Goal: Task Accomplishment & Management: Use online tool/utility

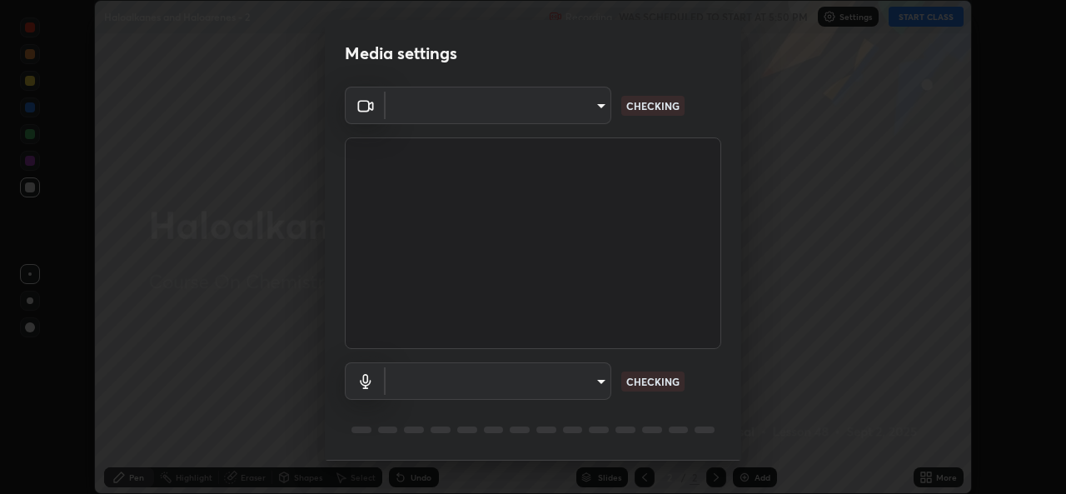
scroll to position [52, 0]
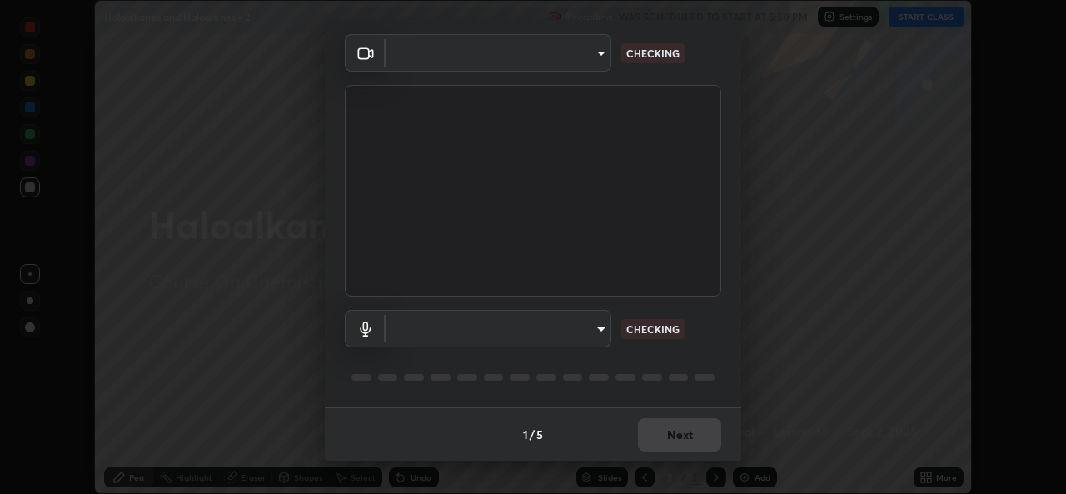
click at [598, 330] on body "Erase all Haloalkanes and Haloarenes - 2 Recording WAS SCHEDULED TO START AT 5:…" at bounding box center [533, 247] width 1066 height 494
type input "9788daf0cbf52dd0d374ba9f0d4f11576c03820bc15fcf9a4a11f890b69d92bf"
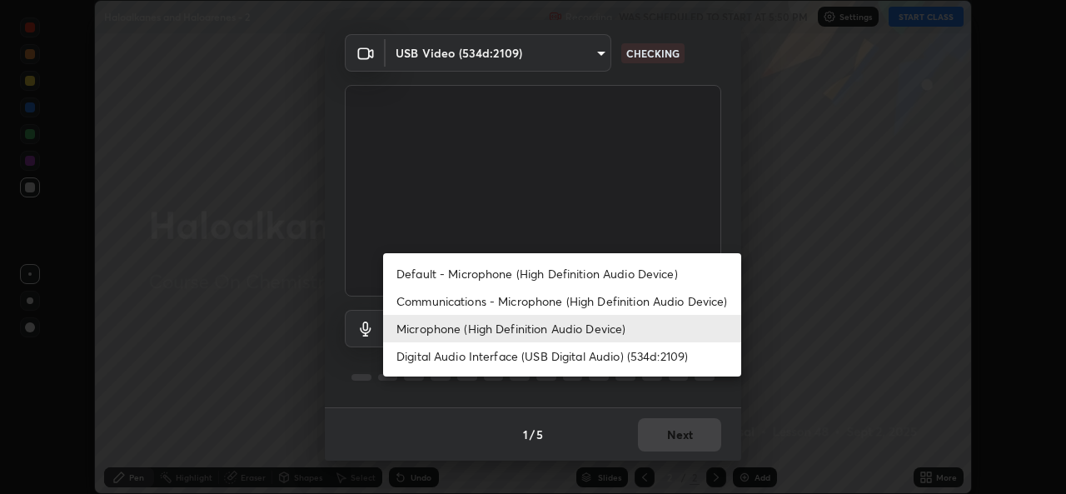
click at [599, 266] on li "Default - Microphone (High Definition Audio Device)" at bounding box center [562, 273] width 358 height 27
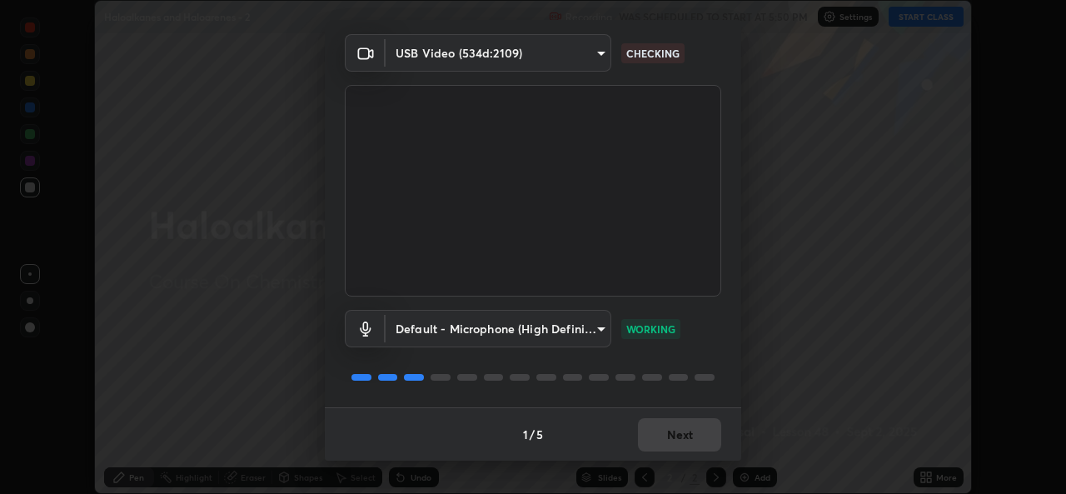
click at [597, 328] on body "Erase all Haloalkanes and Haloarenes - 2 Recording WAS SCHEDULED TO START AT 5:…" at bounding box center [533, 247] width 1066 height 494
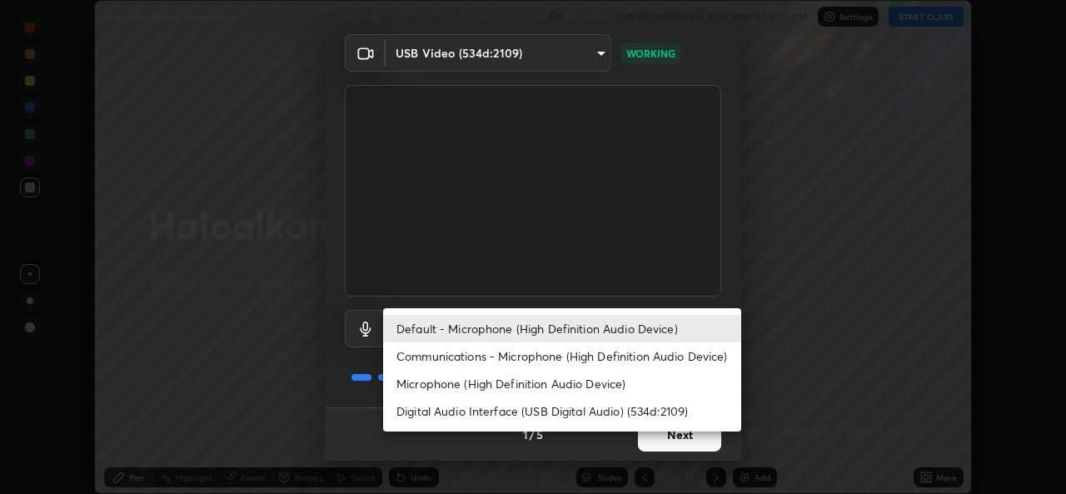
click at [552, 382] on li "Microphone (High Definition Audio Device)" at bounding box center [562, 383] width 358 height 27
type input "345f5d8304a1ab30e3d14ed5696ced08ebab0189725ef91838db04cd8f5619d4"
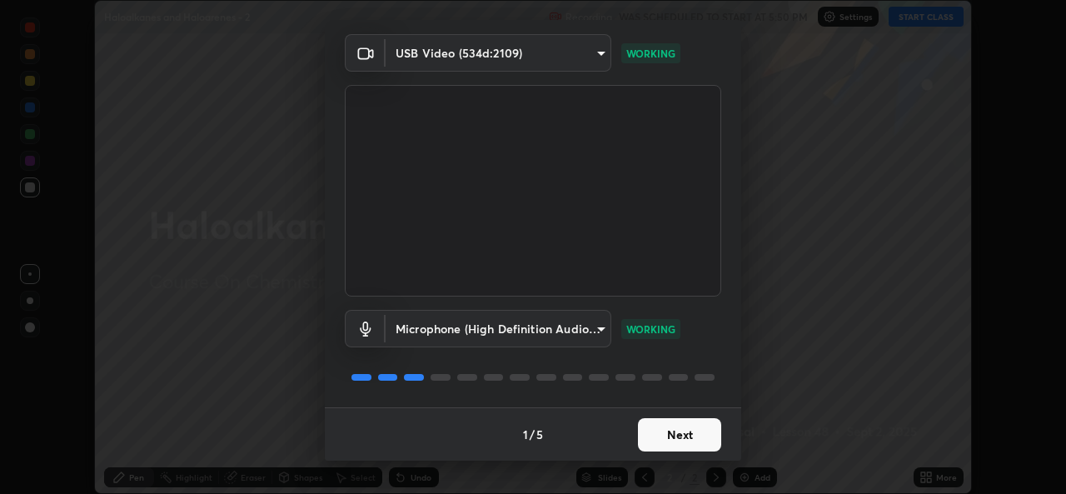
click at [681, 433] on button "Next" at bounding box center [679, 434] width 83 height 33
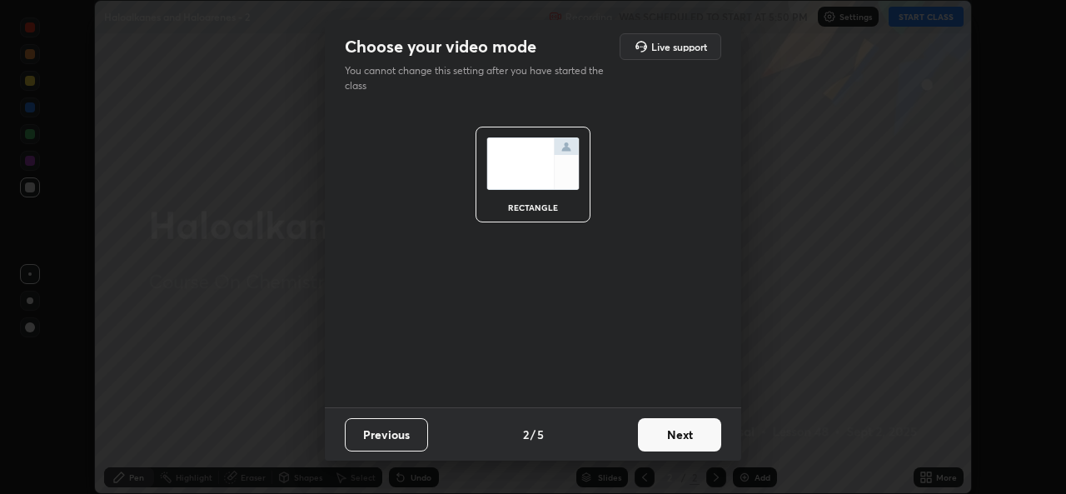
scroll to position [0, 0]
click at [681, 438] on button "Next" at bounding box center [679, 434] width 83 height 33
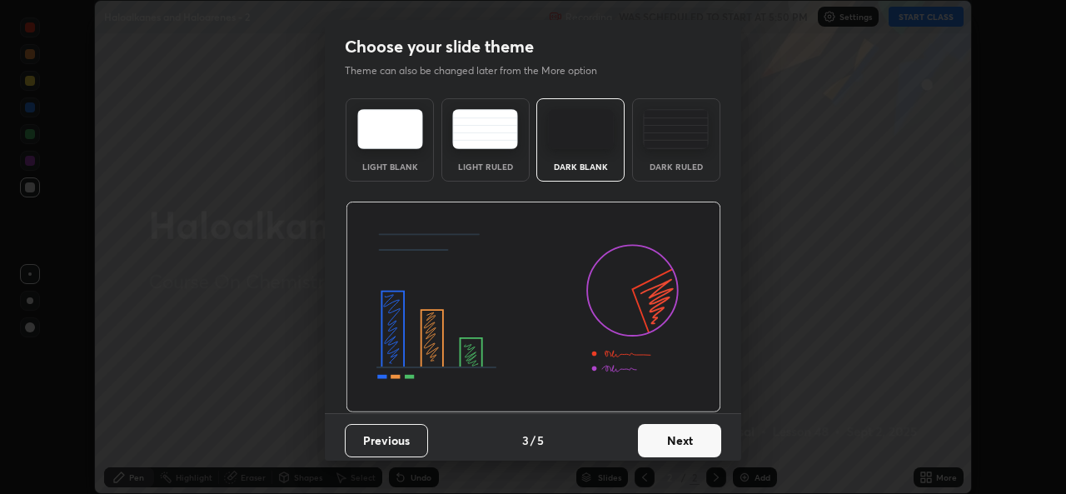
click at [688, 437] on button "Next" at bounding box center [679, 440] width 83 height 33
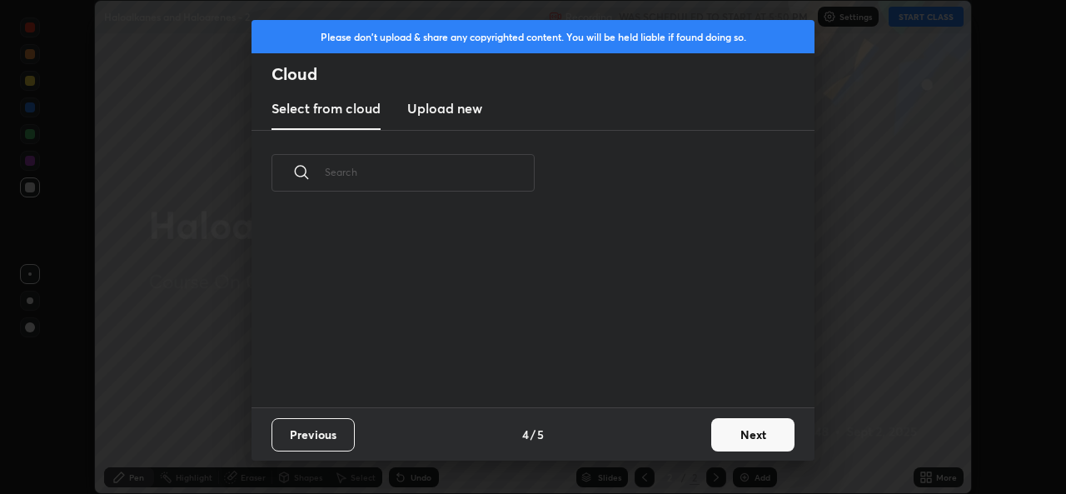
click at [712, 433] on button "Next" at bounding box center [752, 434] width 83 height 33
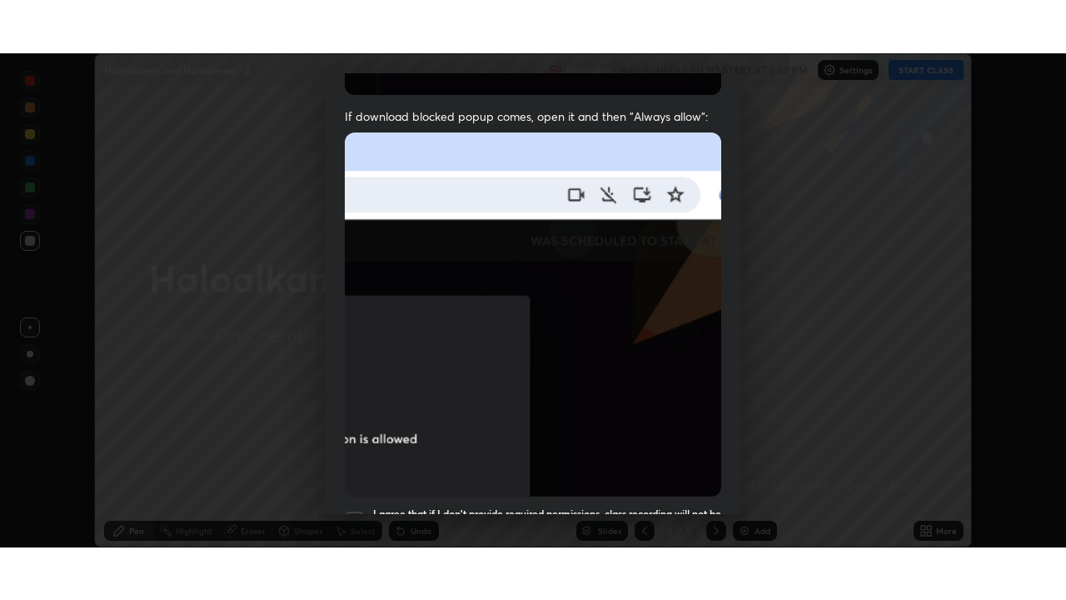
scroll to position [392, 0]
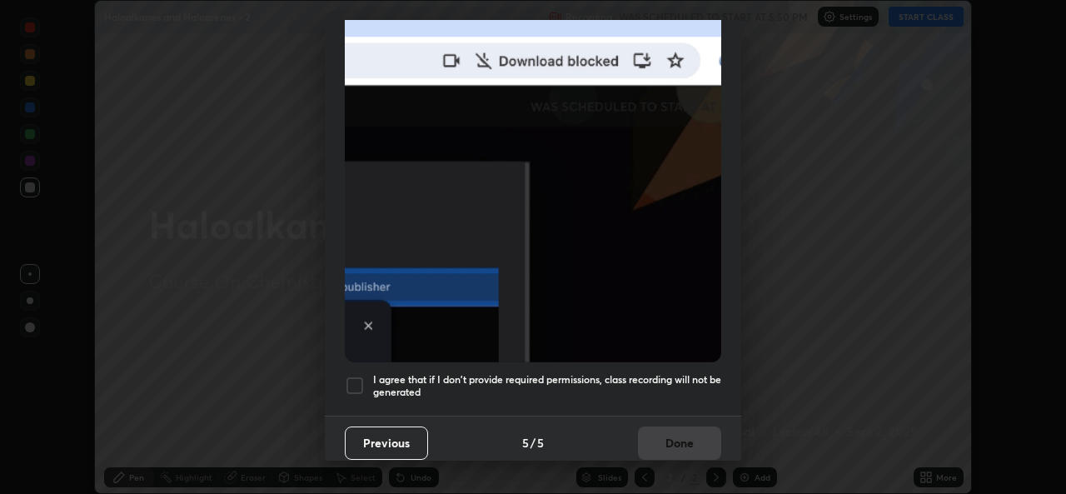
click at [362, 376] on div at bounding box center [355, 386] width 20 height 20
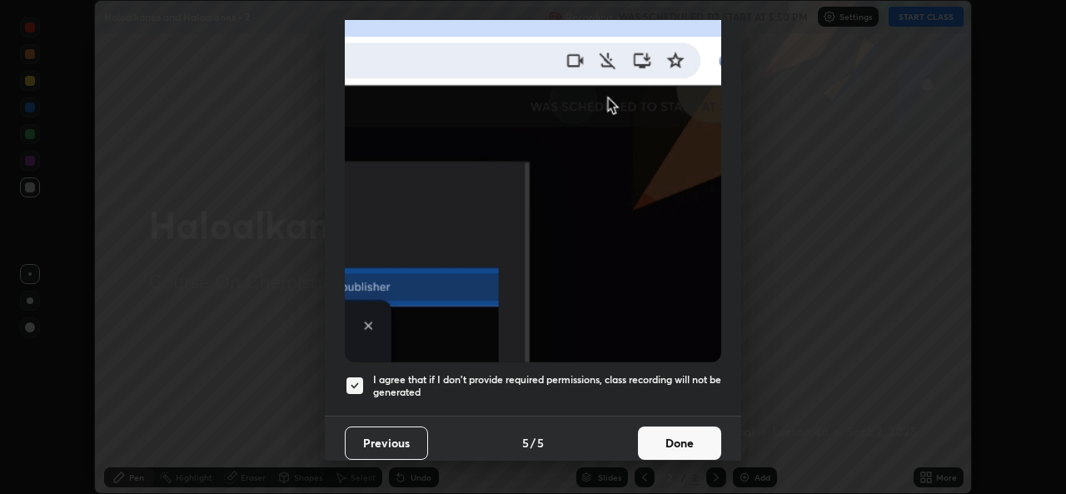
click at [646, 437] on button "Done" at bounding box center [679, 443] width 83 height 33
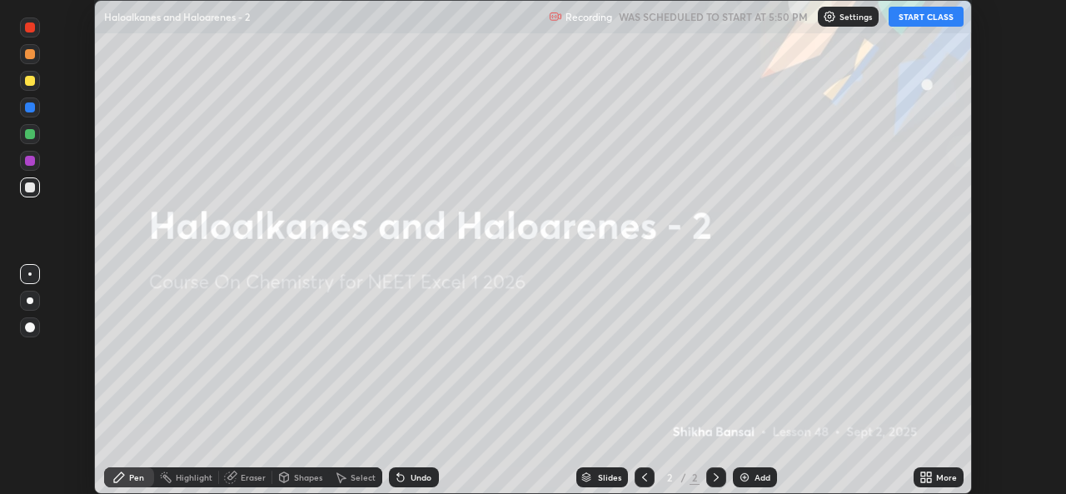
click at [916, 18] on button "START CLASS" at bounding box center [926, 17] width 75 height 20
click at [945, 474] on div "More" at bounding box center [946, 477] width 21 height 8
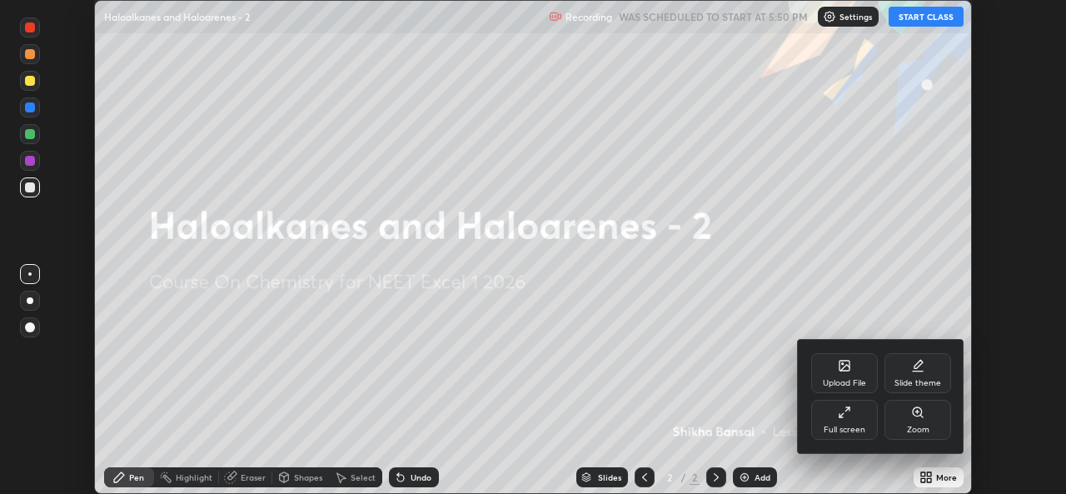
click at [857, 413] on div "Full screen" at bounding box center [844, 420] width 67 height 40
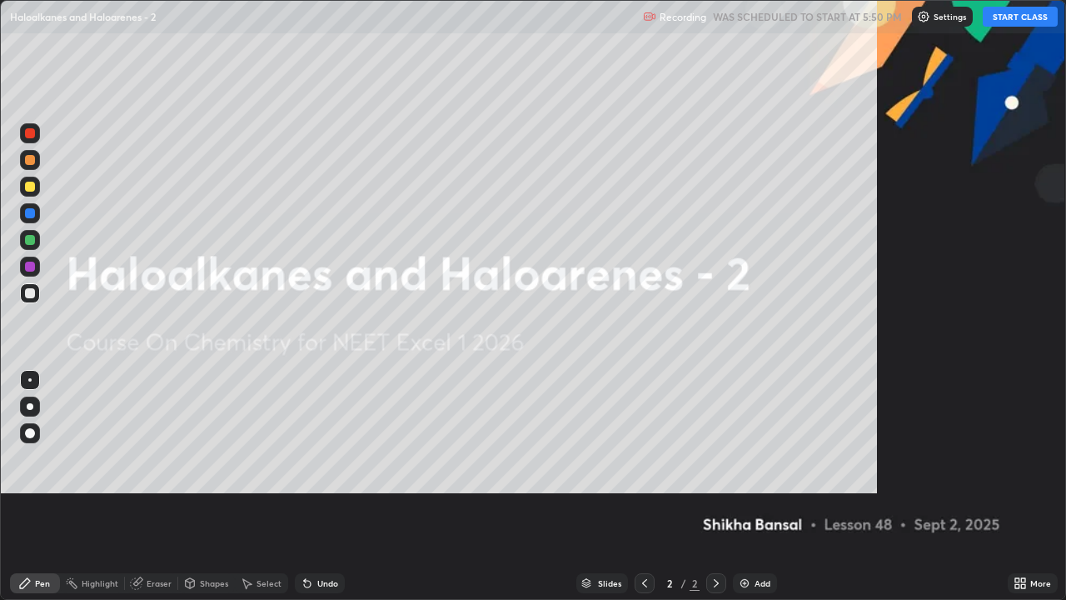
scroll to position [600, 1066]
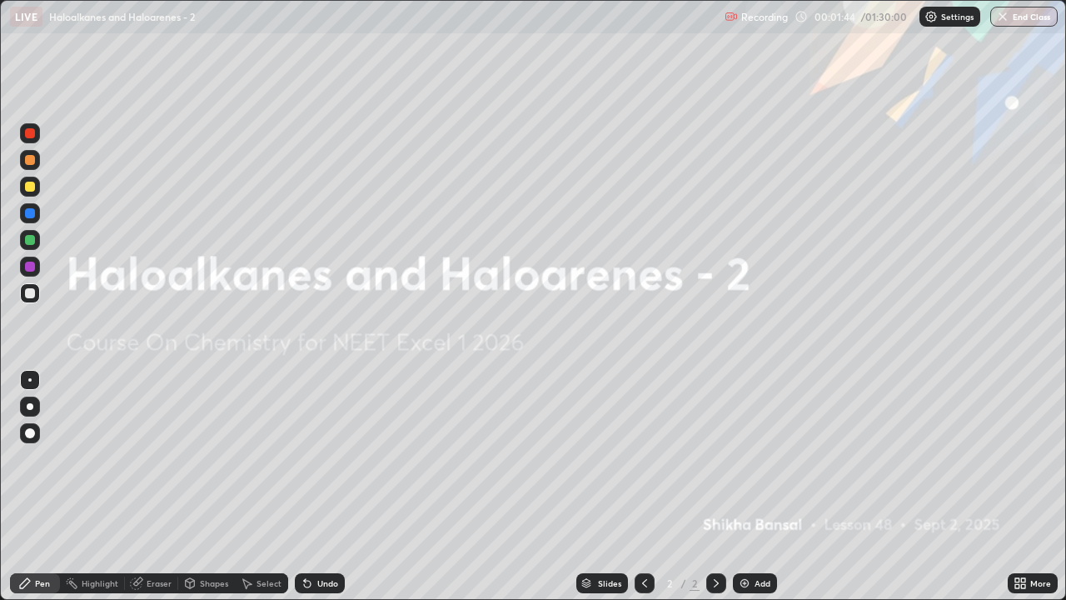
click at [747, 493] on img at bounding box center [744, 583] width 13 height 13
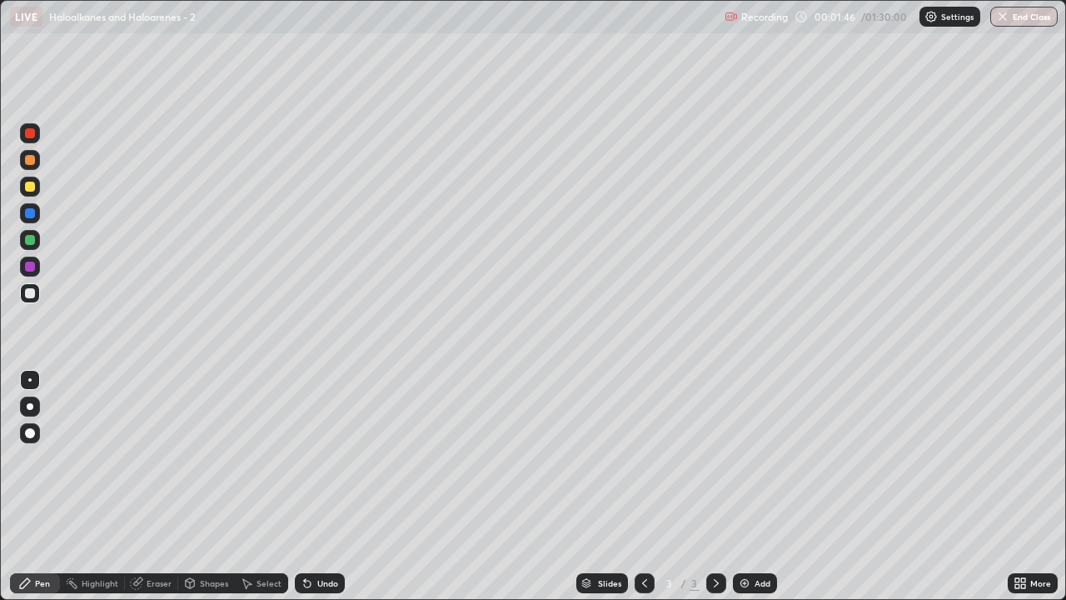
click at [33, 195] on div at bounding box center [30, 187] width 20 height 20
click at [36, 292] on div at bounding box center [30, 293] width 20 height 20
click at [32, 196] on div at bounding box center [30, 187] width 20 height 20
click at [36, 242] on div at bounding box center [30, 240] width 20 height 20
click at [36, 294] on div at bounding box center [30, 293] width 20 height 20
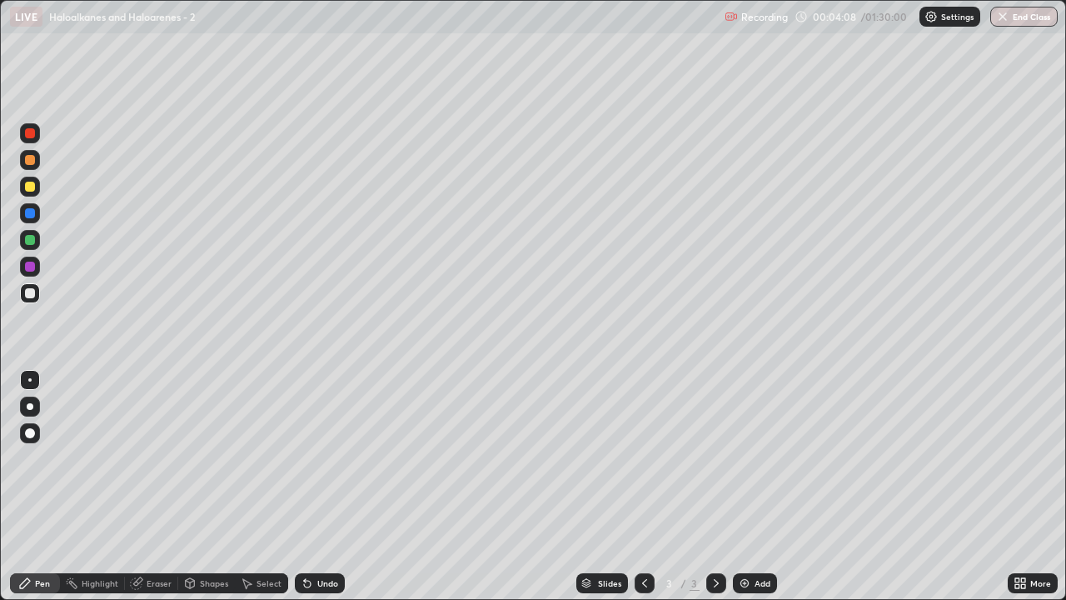
click at [32, 241] on div at bounding box center [30, 240] width 10 height 10
click at [37, 297] on div at bounding box center [30, 293] width 20 height 20
click at [750, 493] on div "Add" at bounding box center [755, 583] width 44 height 20
click at [33, 184] on div at bounding box center [30, 187] width 10 height 10
click at [36, 300] on div at bounding box center [30, 293] width 20 height 20
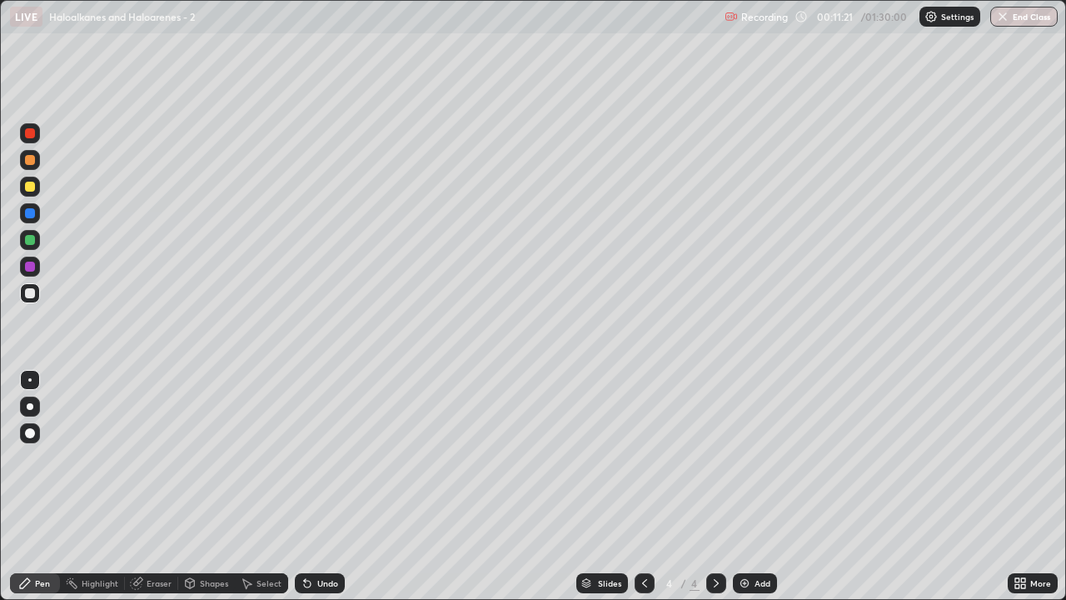
click at [30, 194] on div at bounding box center [30, 187] width 20 height 20
click at [755, 493] on div "Add" at bounding box center [763, 583] width 16 height 8
click at [28, 294] on div at bounding box center [30, 293] width 10 height 10
click at [38, 243] on div at bounding box center [30, 240] width 20 height 20
click at [36, 298] on div at bounding box center [30, 293] width 20 height 20
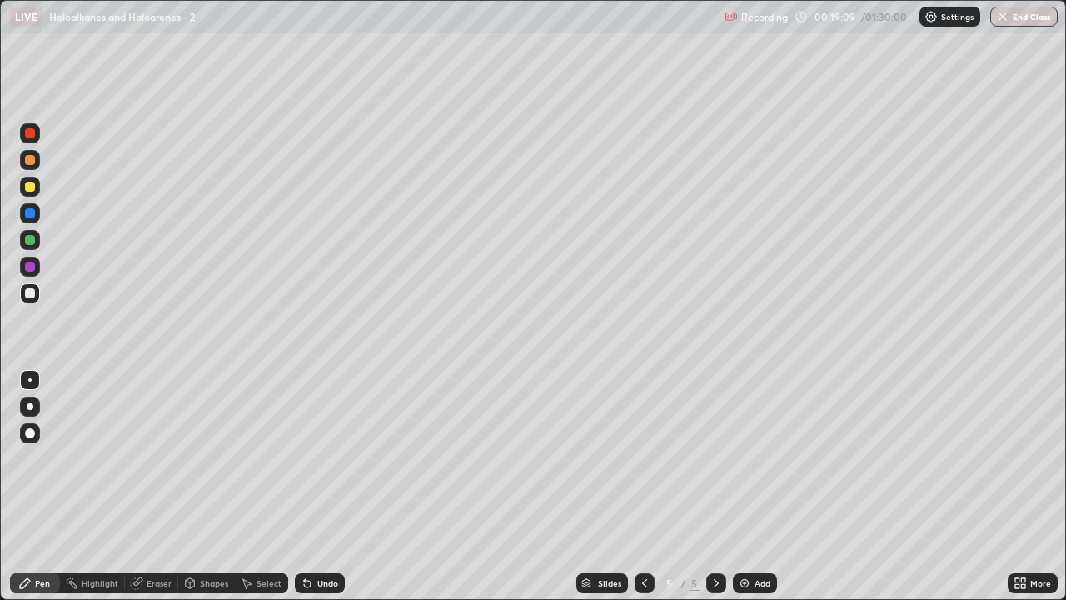
click at [760, 493] on div "Add" at bounding box center [763, 583] width 16 height 8
click at [35, 193] on div at bounding box center [30, 187] width 20 height 20
click at [28, 293] on div at bounding box center [30, 293] width 10 height 10
click at [329, 493] on div "Undo" at bounding box center [327, 583] width 21 height 8
click at [341, 493] on div "Undo" at bounding box center [320, 583] width 50 height 20
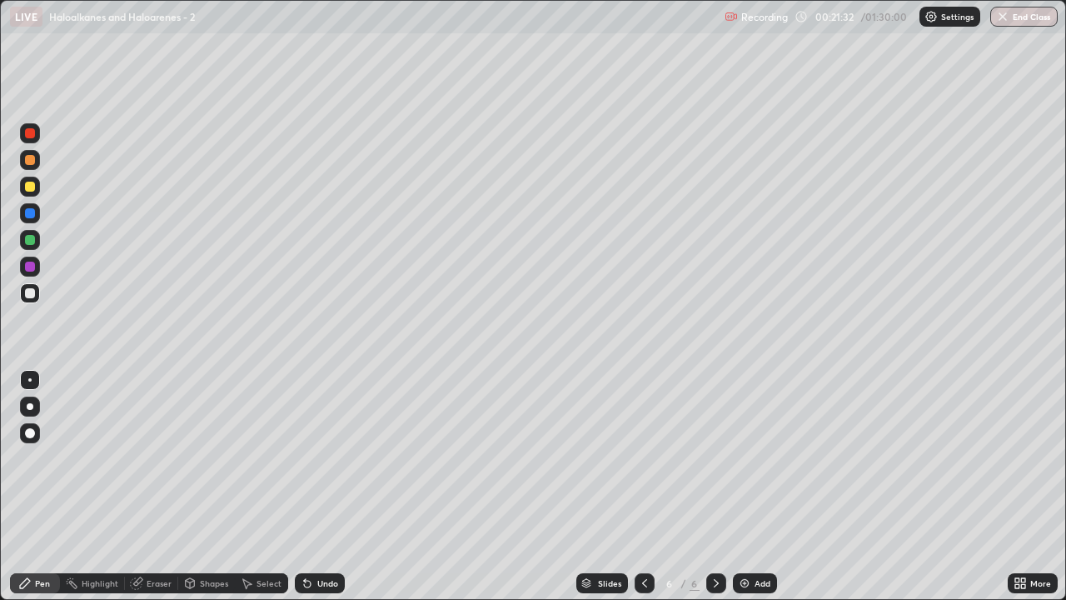
click at [320, 493] on div "Undo" at bounding box center [320, 583] width 50 height 20
click at [323, 493] on div "Undo" at bounding box center [320, 583] width 50 height 20
click at [318, 493] on div "Undo" at bounding box center [327, 583] width 21 height 8
click at [34, 193] on div at bounding box center [30, 187] width 20 height 20
click at [643, 493] on icon at bounding box center [644, 583] width 13 height 13
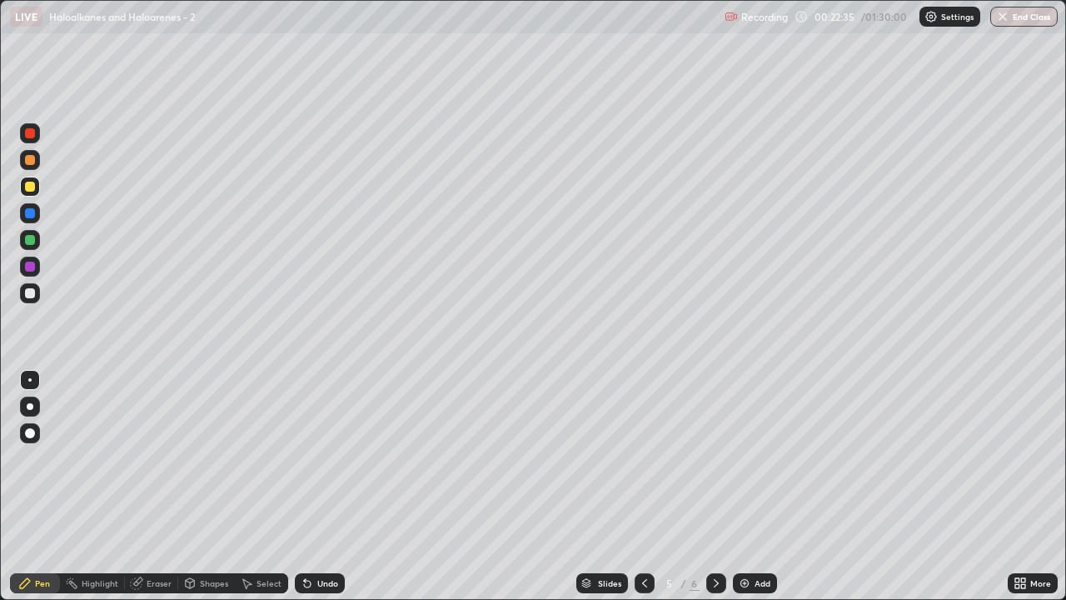
click at [643, 493] on icon at bounding box center [644, 583] width 13 height 13
click at [735, 493] on div "Add" at bounding box center [755, 583] width 44 height 20
click at [723, 493] on div at bounding box center [716, 583] width 20 height 20
click at [715, 493] on icon at bounding box center [716, 583] width 13 height 13
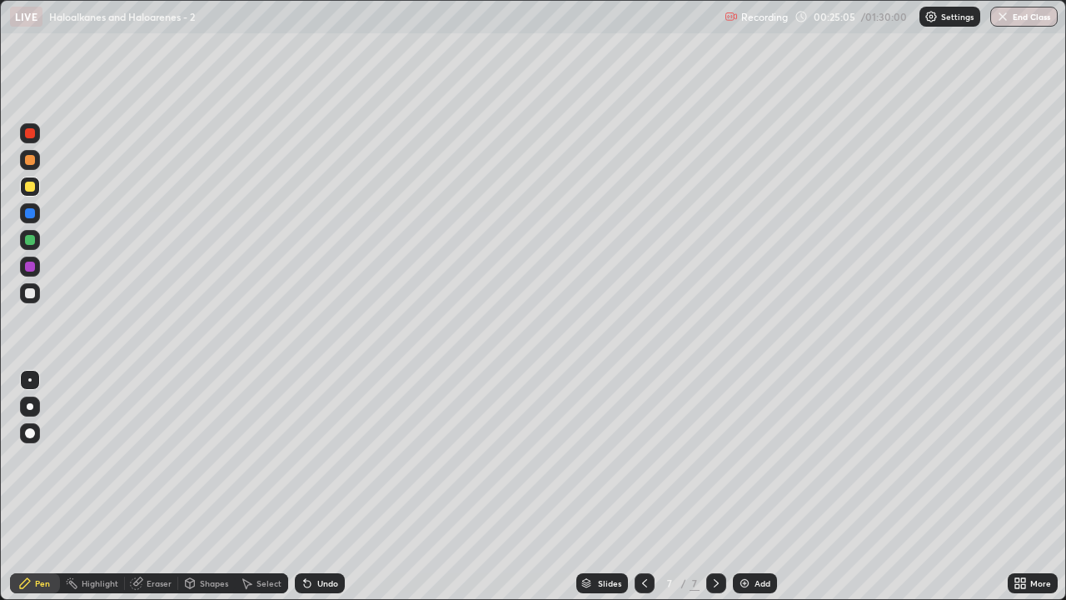
click at [326, 493] on div "Undo" at bounding box center [327, 583] width 21 height 8
click at [30, 294] on div at bounding box center [30, 293] width 10 height 10
click at [31, 240] on div at bounding box center [30, 240] width 10 height 10
click at [756, 493] on div "Add" at bounding box center [763, 583] width 16 height 8
click at [39, 191] on div at bounding box center [30, 187] width 20 height 20
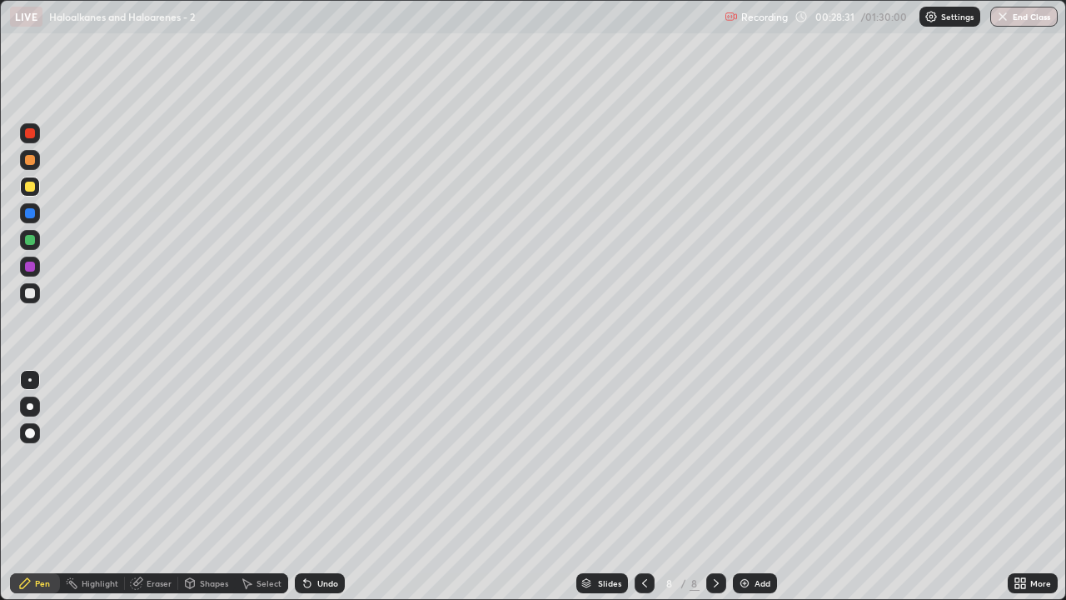
click at [37, 292] on div at bounding box center [30, 293] width 20 height 20
click at [313, 493] on div "Undo" at bounding box center [320, 583] width 50 height 20
click at [31, 187] on div at bounding box center [30, 187] width 10 height 10
click at [31, 240] on div at bounding box center [30, 240] width 10 height 10
click at [327, 493] on div "Undo" at bounding box center [320, 583] width 50 height 20
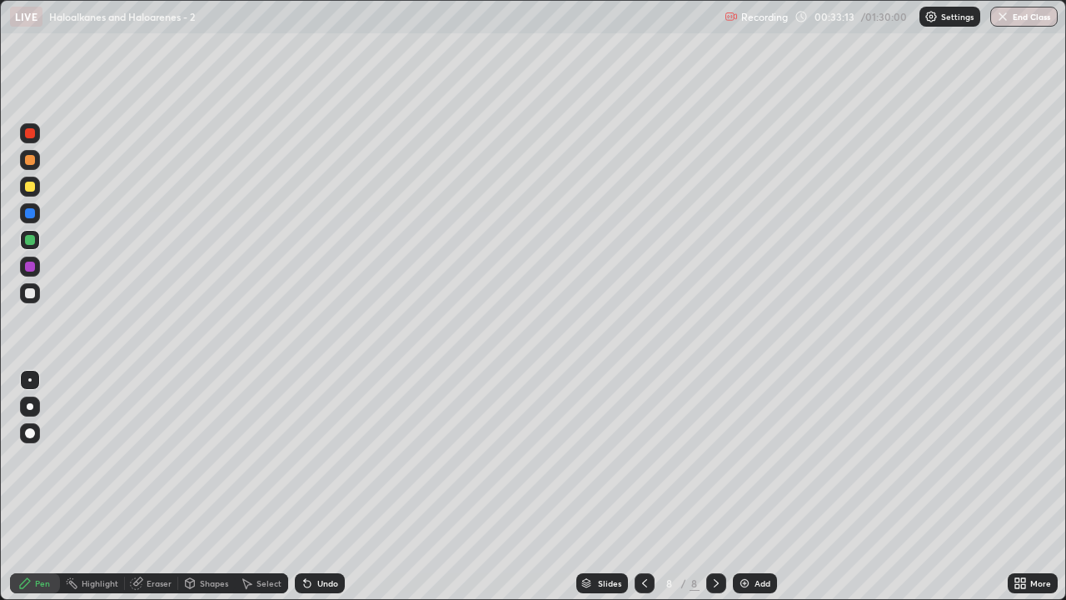
click at [36, 298] on div at bounding box center [30, 293] width 20 height 20
click at [746, 493] on img at bounding box center [744, 583] width 13 height 13
click at [37, 245] on div at bounding box center [30, 240] width 20 height 20
click at [38, 195] on div at bounding box center [30, 186] width 20 height 27
click at [33, 190] on div at bounding box center [30, 187] width 10 height 10
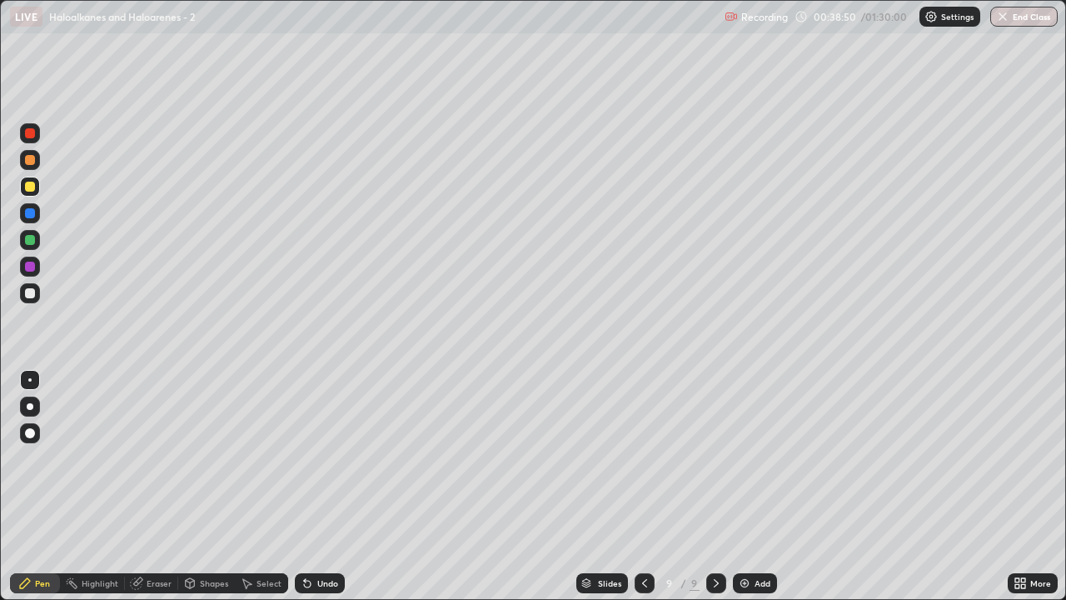
click at [320, 493] on div "Undo" at bounding box center [327, 583] width 21 height 8
click at [322, 493] on div "Undo" at bounding box center [327, 583] width 21 height 8
click at [38, 297] on div at bounding box center [30, 293] width 20 height 20
click at [761, 493] on div "Add" at bounding box center [763, 583] width 16 height 8
click at [34, 191] on div at bounding box center [30, 187] width 20 height 20
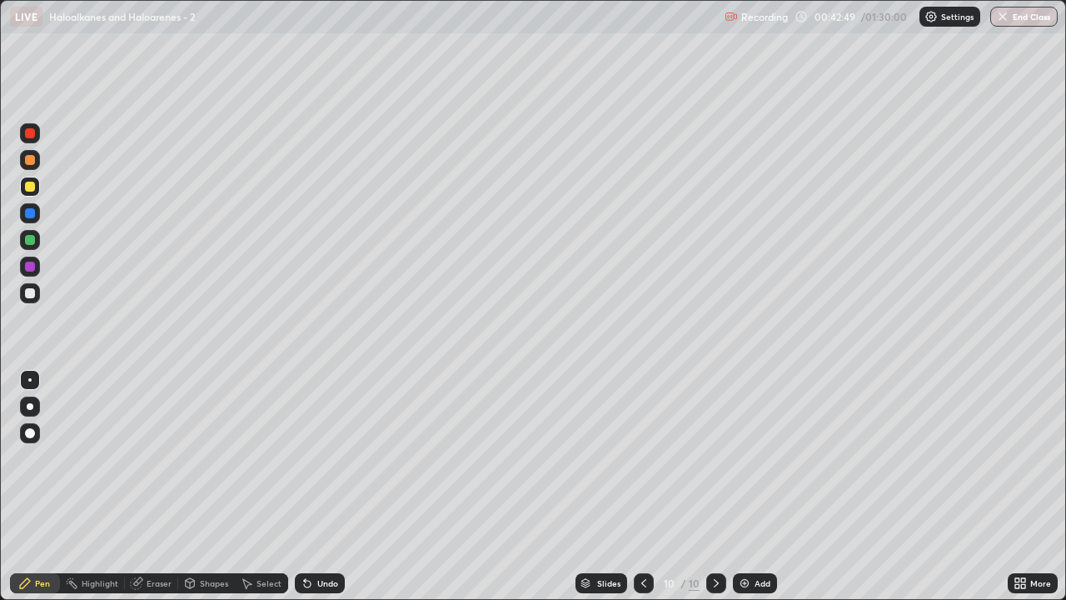
click at [32, 242] on div at bounding box center [30, 240] width 10 height 10
click at [31, 294] on div at bounding box center [30, 293] width 10 height 10
click at [755, 493] on div "Add" at bounding box center [763, 583] width 16 height 8
click at [32, 190] on div at bounding box center [30, 187] width 10 height 10
click at [32, 240] on div at bounding box center [30, 240] width 10 height 10
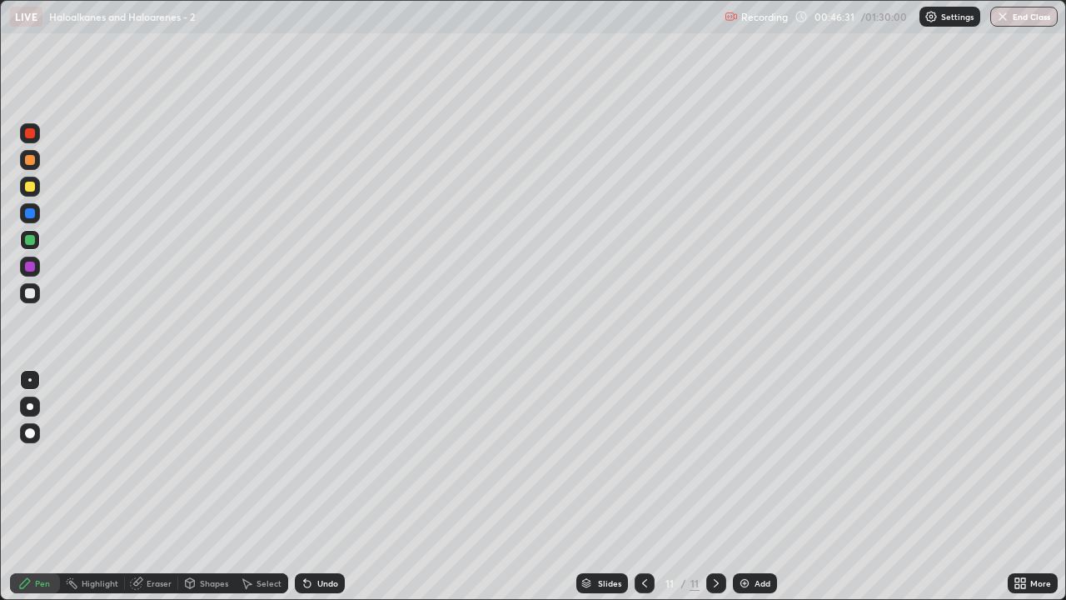
click at [31, 293] on div at bounding box center [30, 293] width 10 height 10
click at [34, 189] on div at bounding box center [30, 187] width 10 height 10
click at [751, 493] on div "Add" at bounding box center [755, 583] width 44 height 20
click at [37, 297] on div at bounding box center [30, 293] width 20 height 20
click at [31, 240] on div at bounding box center [30, 240] width 10 height 10
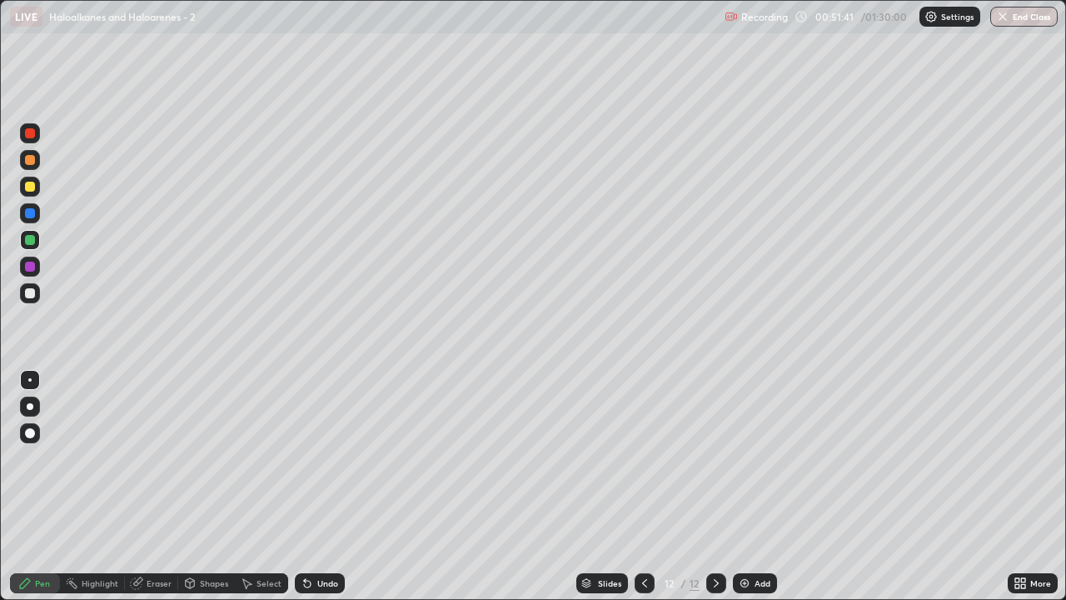
click at [332, 493] on div "Undo" at bounding box center [320, 583] width 50 height 20
click at [319, 493] on div "Undo" at bounding box center [320, 583] width 50 height 20
click at [750, 493] on div "Add" at bounding box center [755, 583] width 44 height 20
click at [31, 293] on div at bounding box center [30, 293] width 10 height 10
click at [32, 242] on div at bounding box center [30, 240] width 10 height 10
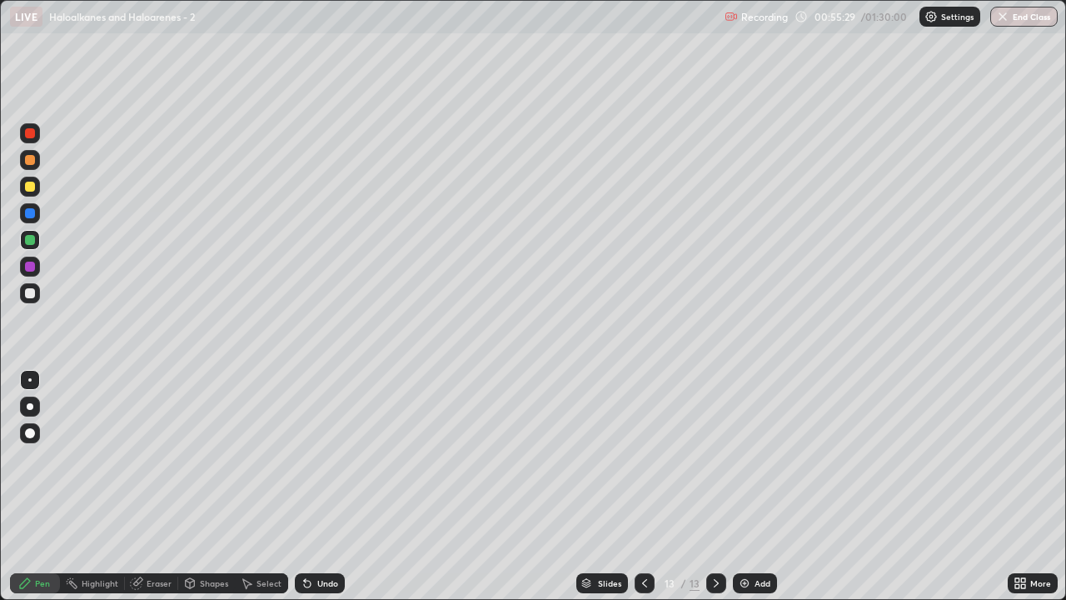
click at [32, 296] on div at bounding box center [30, 293] width 10 height 10
click at [31, 186] on div at bounding box center [30, 187] width 10 height 10
click at [32, 242] on div at bounding box center [30, 240] width 10 height 10
click at [751, 493] on div "Add" at bounding box center [755, 583] width 44 height 20
click at [28, 188] on div at bounding box center [30, 187] width 10 height 10
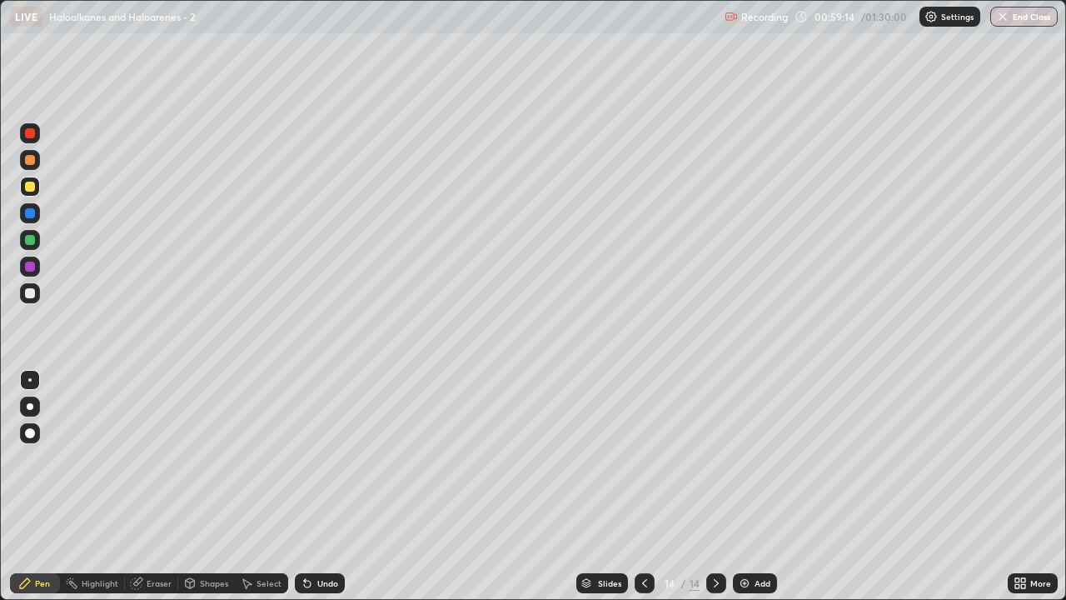
click at [31, 293] on div at bounding box center [30, 293] width 10 height 10
click at [30, 241] on div at bounding box center [30, 240] width 10 height 10
click at [319, 493] on div "Undo" at bounding box center [320, 583] width 50 height 20
click at [34, 191] on div at bounding box center [30, 187] width 20 height 20
click at [325, 493] on div "Undo" at bounding box center [327, 583] width 21 height 8
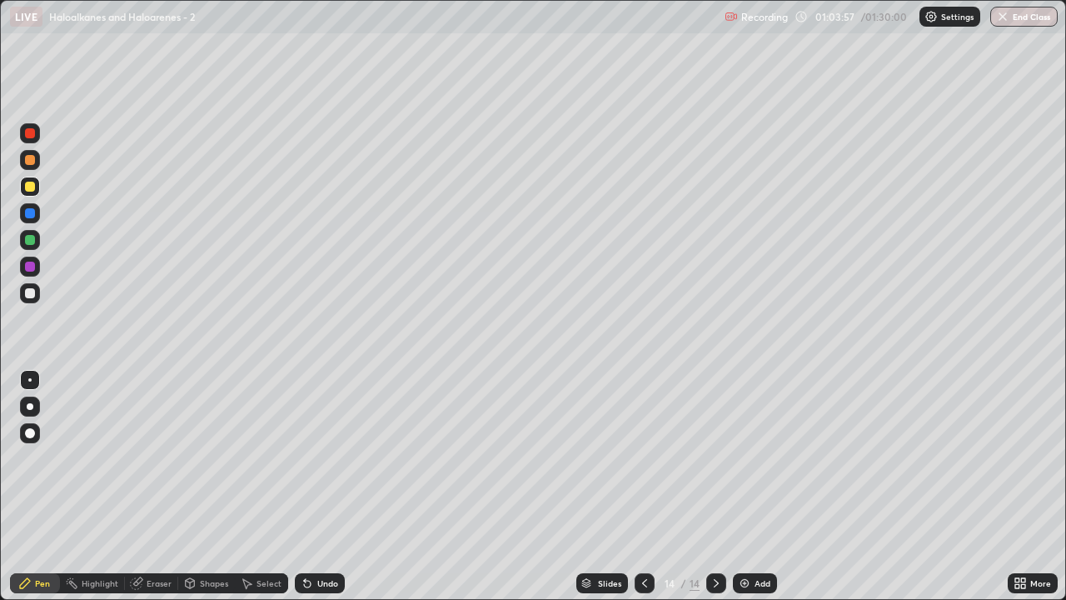
click at [328, 493] on div "Undo" at bounding box center [320, 583] width 50 height 20
click at [327, 493] on div "Undo" at bounding box center [327, 583] width 21 height 8
click at [318, 493] on div "Undo" at bounding box center [327, 583] width 21 height 8
click at [746, 493] on img at bounding box center [744, 583] width 13 height 13
click at [31, 187] on div at bounding box center [30, 187] width 10 height 10
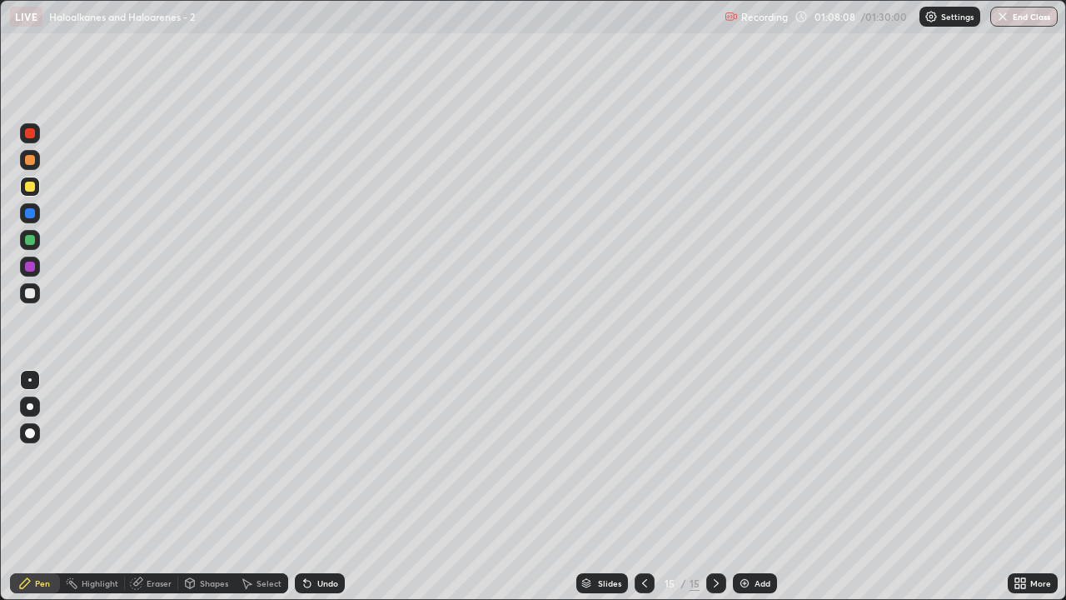
click at [31, 296] on div at bounding box center [30, 293] width 10 height 10
click at [39, 189] on div at bounding box center [30, 187] width 20 height 20
click at [34, 292] on div at bounding box center [30, 293] width 10 height 10
click at [30, 187] on div at bounding box center [30, 187] width 10 height 10
click at [36, 242] on div at bounding box center [30, 240] width 20 height 20
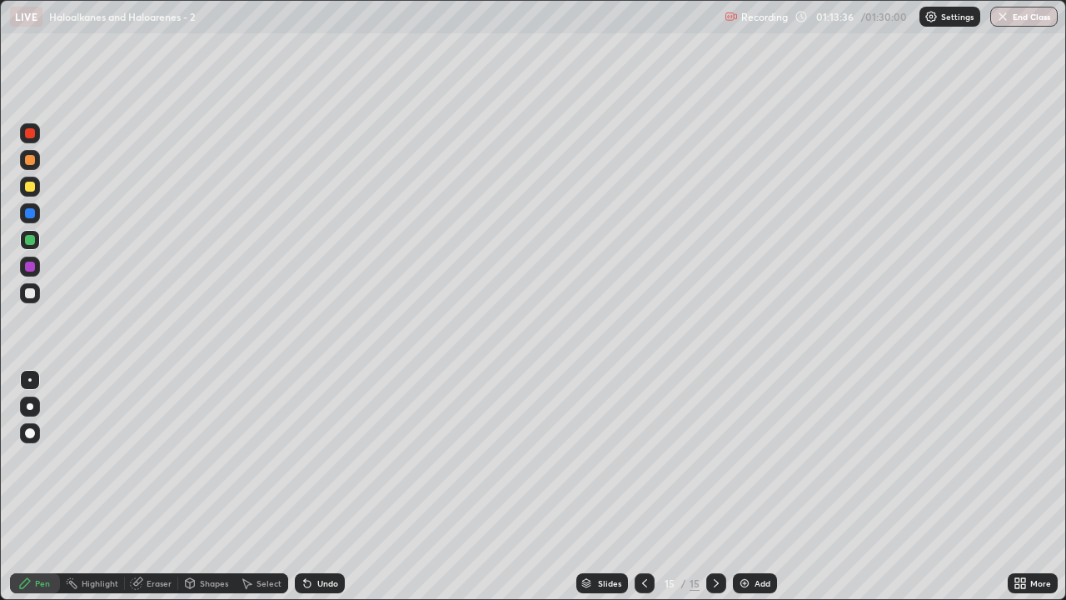
click at [750, 493] on div "Add" at bounding box center [755, 583] width 44 height 20
click at [36, 186] on div at bounding box center [30, 187] width 20 height 20
click at [643, 493] on icon at bounding box center [644, 583] width 13 height 13
click at [713, 493] on icon at bounding box center [716, 583] width 13 height 13
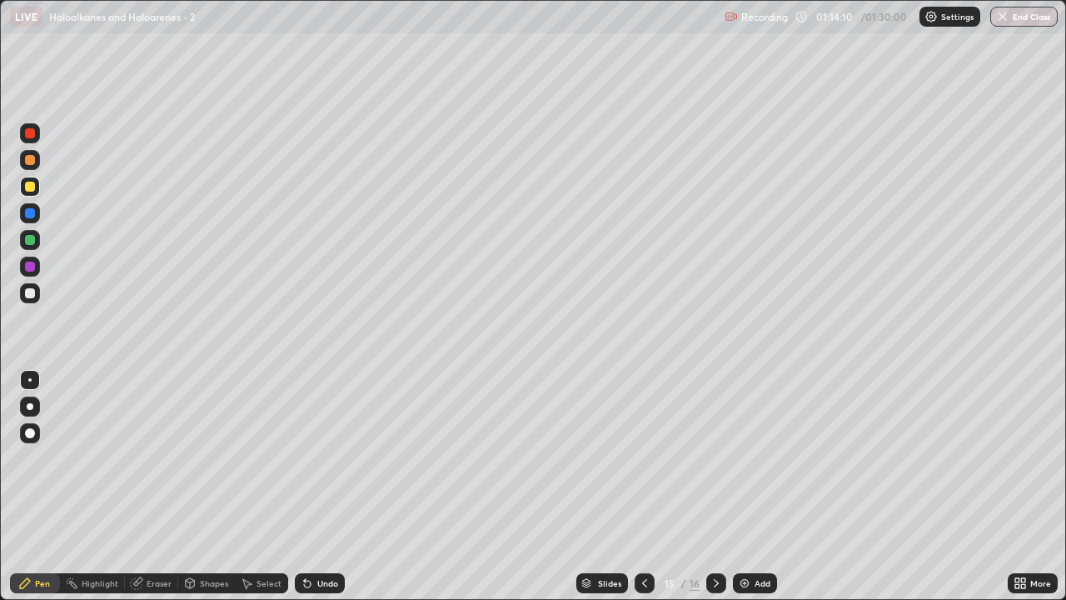
click at [713, 493] on icon at bounding box center [716, 583] width 13 height 13
click at [37, 298] on div at bounding box center [30, 293] width 20 height 20
click at [326, 493] on div "Undo" at bounding box center [327, 583] width 21 height 8
click at [332, 493] on div "Undo" at bounding box center [320, 583] width 50 height 20
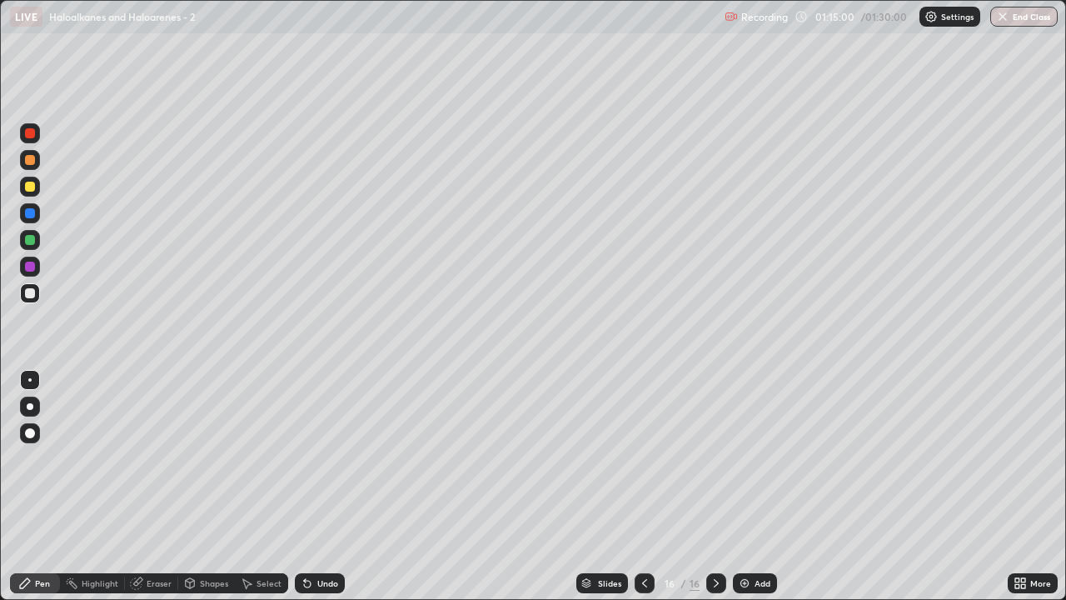
click at [335, 493] on div "Undo" at bounding box center [320, 583] width 50 height 20
click at [330, 493] on div "Undo" at bounding box center [320, 583] width 50 height 20
click at [322, 493] on div "Undo" at bounding box center [327, 583] width 21 height 8
click at [642, 493] on icon at bounding box center [644, 583] width 13 height 13
click at [643, 493] on icon at bounding box center [644, 583] width 13 height 13
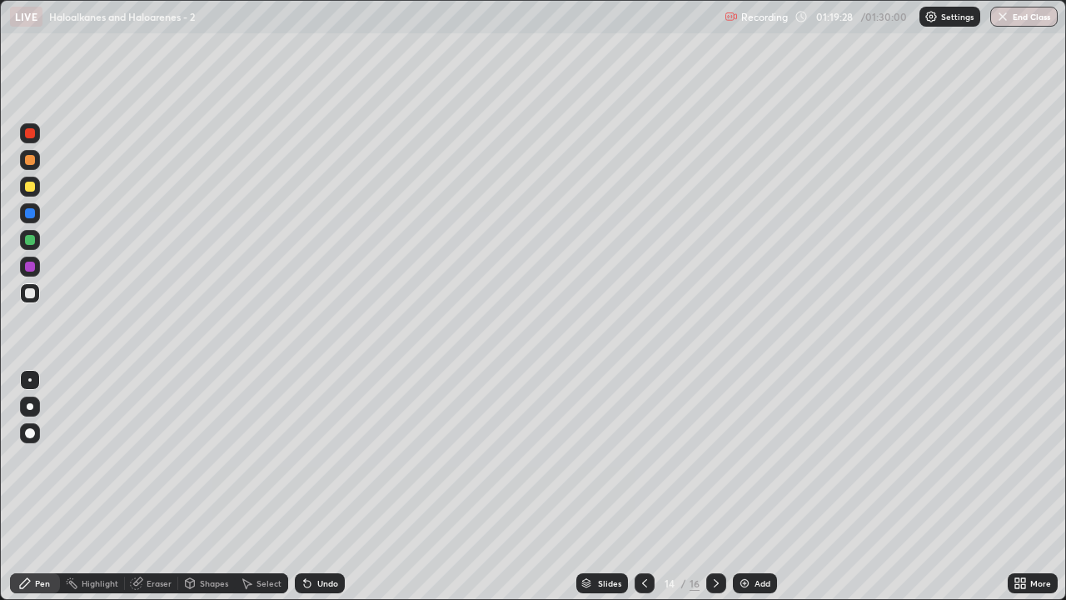
click at [643, 493] on icon at bounding box center [644, 583] width 13 height 13
click at [717, 493] on icon at bounding box center [716, 583] width 13 height 13
click at [716, 493] on icon at bounding box center [716, 583] width 13 height 13
click at [715, 493] on icon at bounding box center [716, 583] width 13 height 13
click at [35, 193] on div at bounding box center [30, 187] width 20 height 20
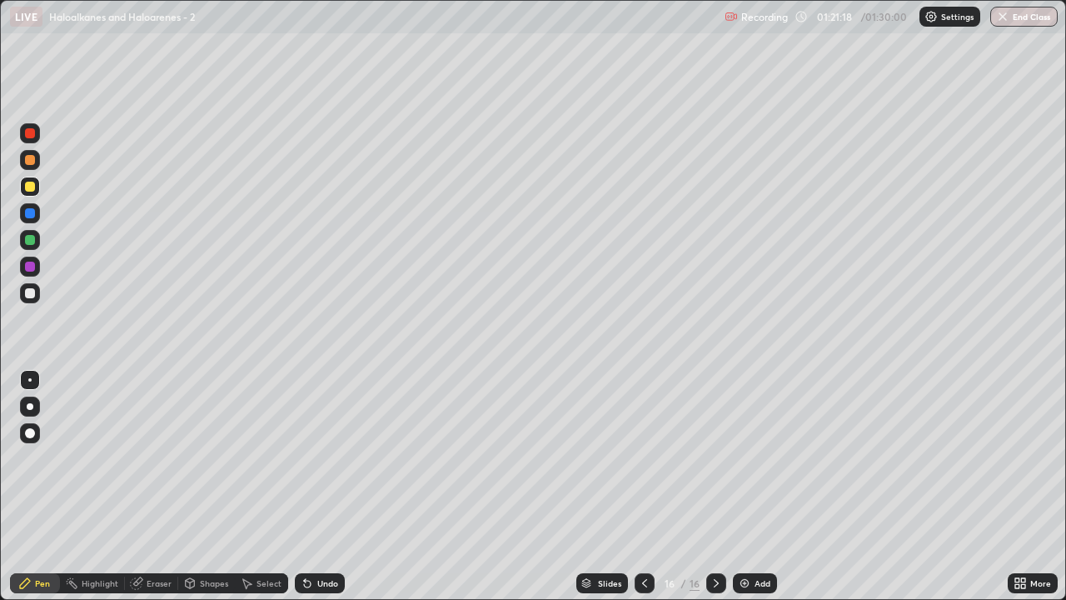
click at [755, 493] on div "Add" at bounding box center [763, 583] width 16 height 8
click at [328, 493] on div "Undo" at bounding box center [327, 583] width 21 height 8
click at [27, 301] on div at bounding box center [30, 293] width 20 height 20
click at [643, 493] on icon at bounding box center [644, 583] width 13 height 13
click at [1021, 23] on button "End Class" at bounding box center [1025, 17] width 66 height 20
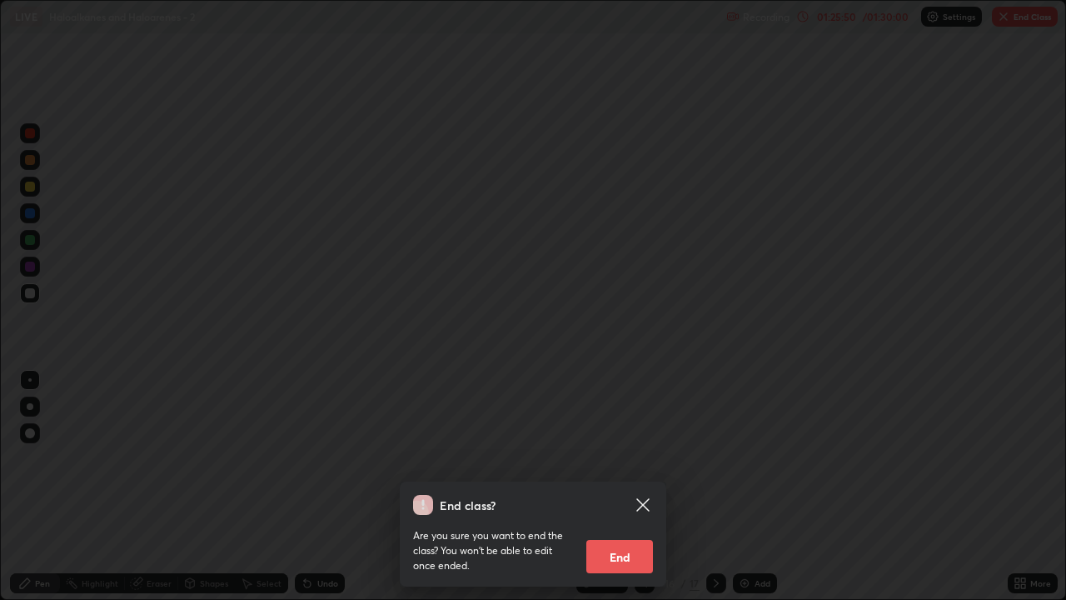
click at [638, 493] on button "End" at bounding box center [620, 556] width 67 height 33
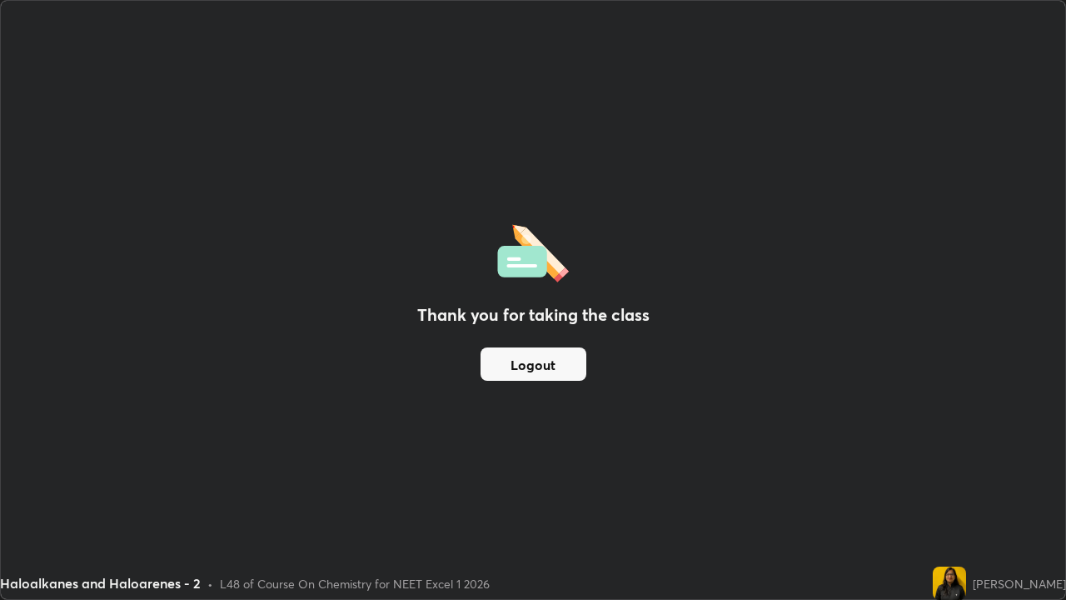
click at [547, 361] on button "Logout" at bounding box center [534, 363] width 106 height 33
